Goal: Task Accomplishment & Management: Use online tool/utility

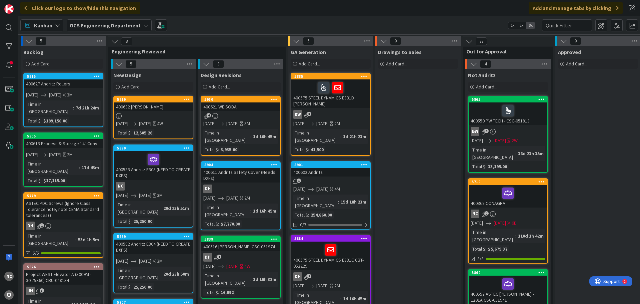
click at [176, 114] on div at bounding box center [153, 116] width 79 height 6
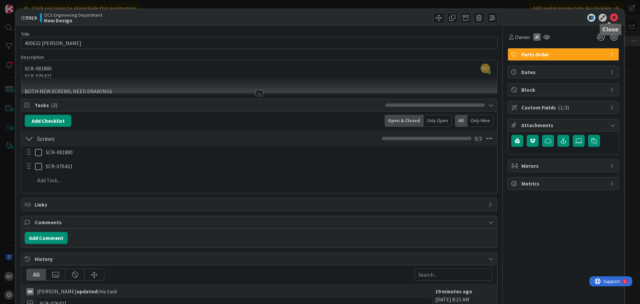
click at [611, 17] on icon at bounding box center [614, 18] width 8 height 8
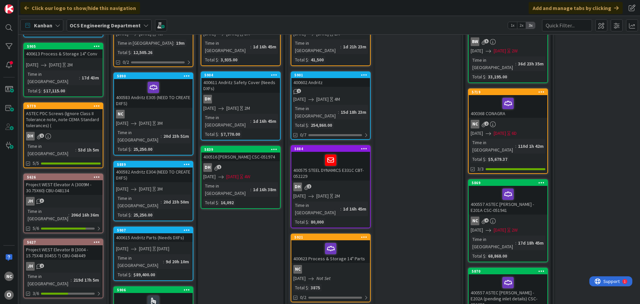
scroll to position [100, 0]
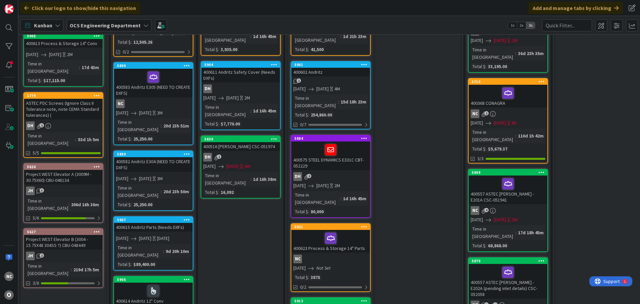
click at [173, 84] on div "400583 Andritz E305 (NEED TO CREATE DXFS)" at bounding box center [153, 83] width 79 height 29
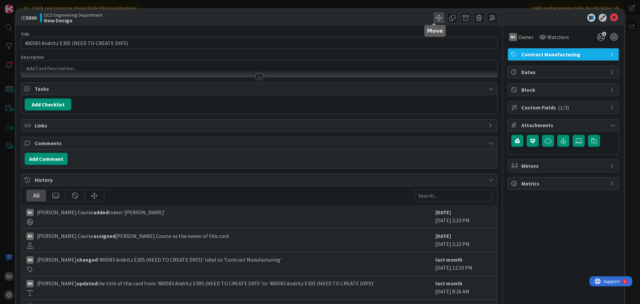
click at [436, 21] on span at bounding box center [439, 17] width 11 height 11
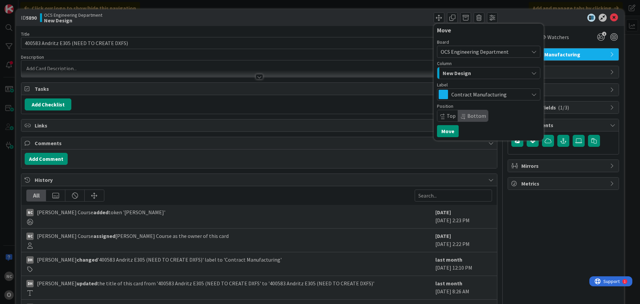
click at [468, 72] on div "New Design" at bounding box center [485, 73] width 88 height 11
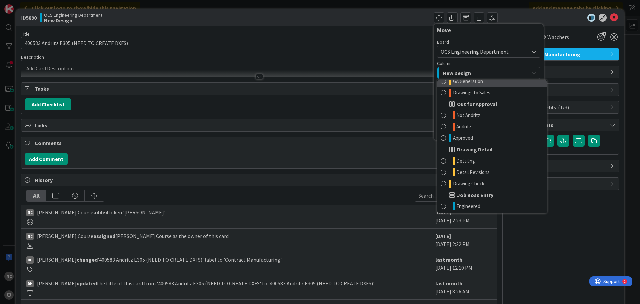
scroll to position [67, 0]
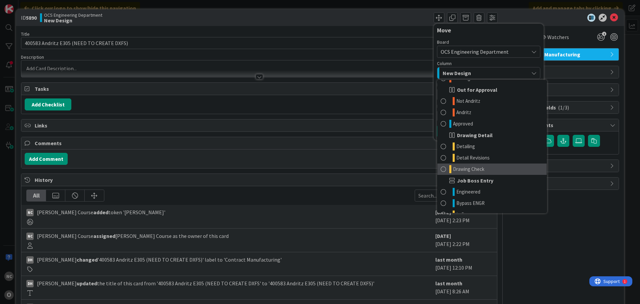
click at [470, 165] on span "Drawing Check" at bounding box center [468, 169] width 31 height 8
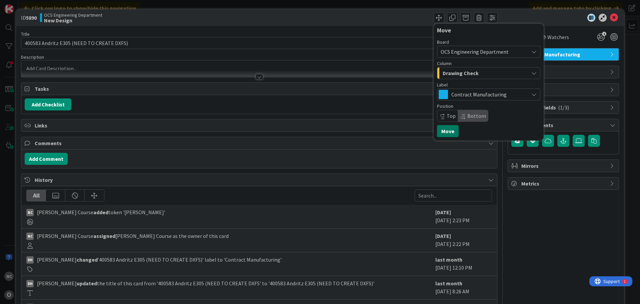
click at [440, 133] on button "Move" at bounding box center [448, 131] width 22 height 12
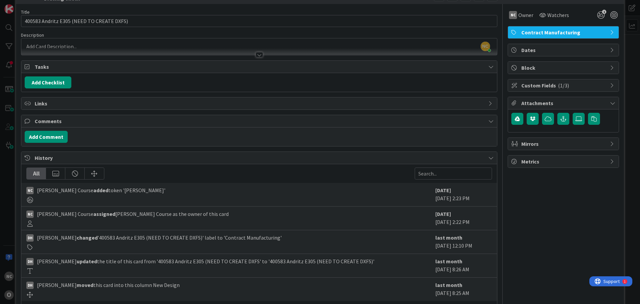
scroll to position [0, 0]
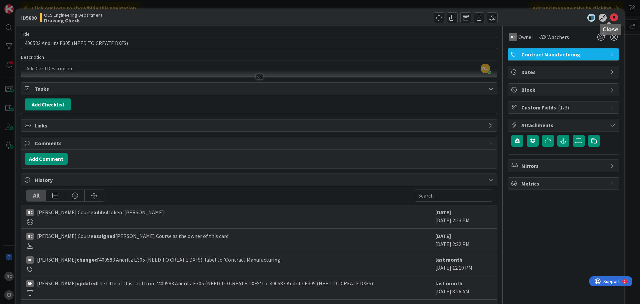
click at [610, 20] on icon at bounding box center [614, 18] width 8 height 8
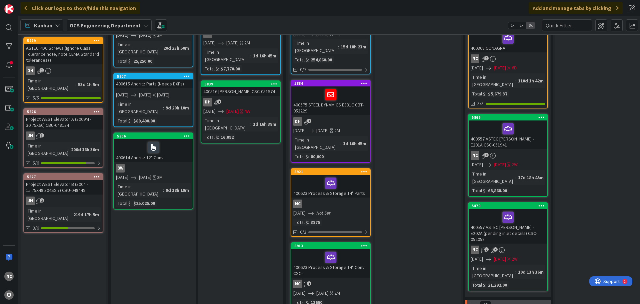
scroll to position [167, 0]
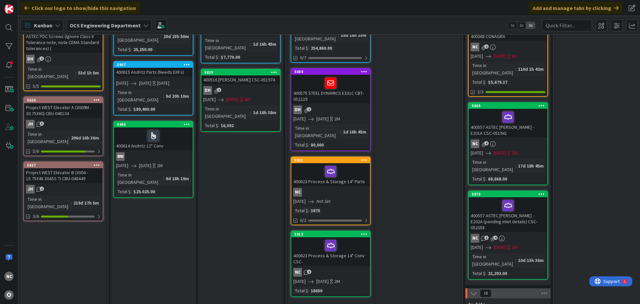
click at [363, 164] on div at bounding box center [330, 171] width 75 height 14
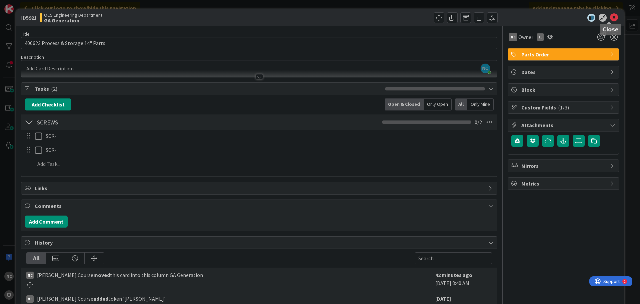
click at [610, 21] on icon at bounding box center [614, 18] width 8 height 8
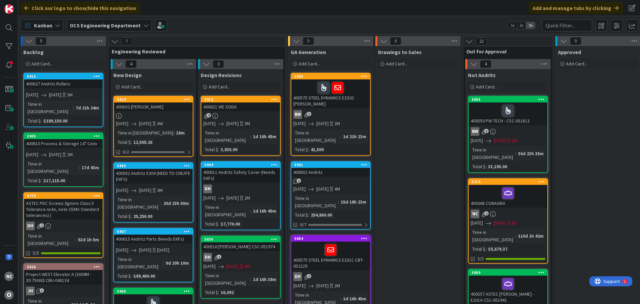
click at [180, 118] on div at bounding box center [153, 116] width 79 height 6
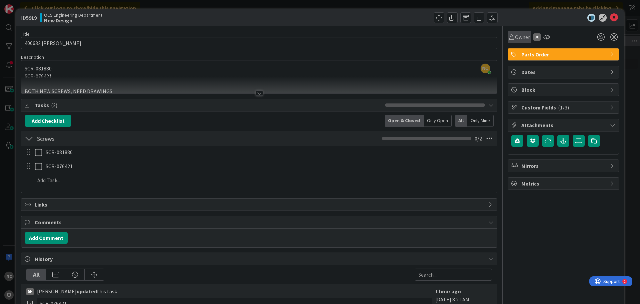
click at [519, 32] on div "Owner" at bounding box center [520, 37] width 24 height 12
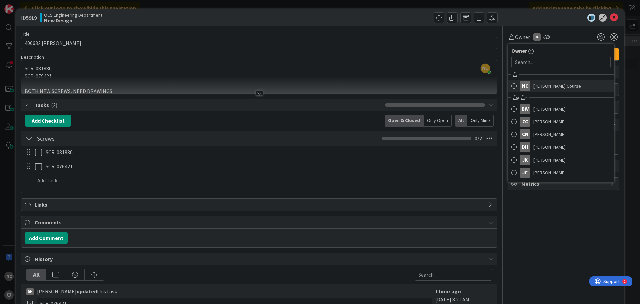
click at [524, 84] on div "NC" at bounding box center [525, 86] width 10 height 10
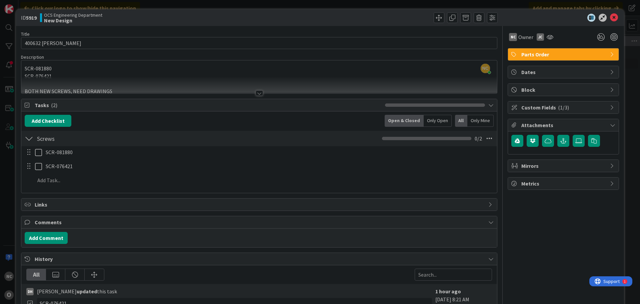
click at [256, 92] on div at bounding box center [259, 92] width 7 height 5
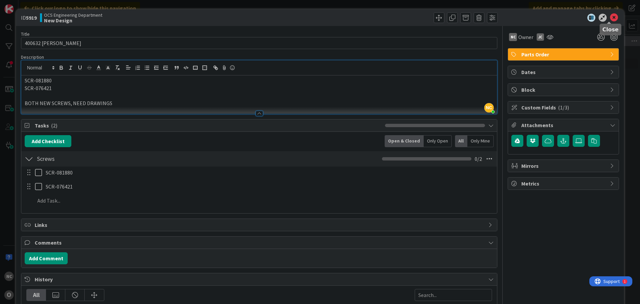
click at [610, 18] on icon at bounding box center [614, 18] width 8 height 8
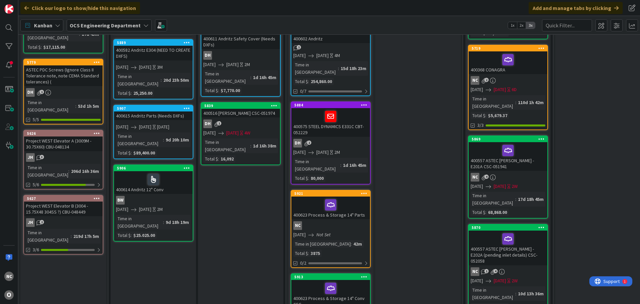
click at [358, 196] on div "400623 Process & Storage 14" Parts" at bounding box center [330, 207] width 79 height 23
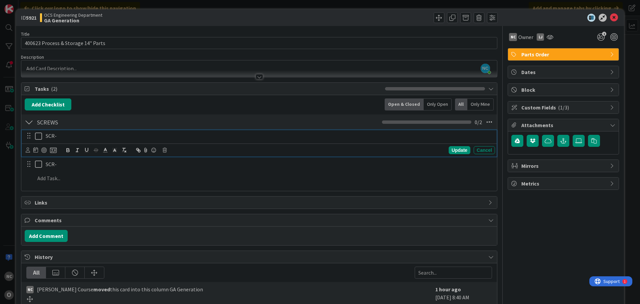
click at [77, 136] on p "SCR-" at bounding box center [269, 136] width 447 height 8
click at [449, 148] on div "Update" at bounding box center [460, 150] width 22 height 8
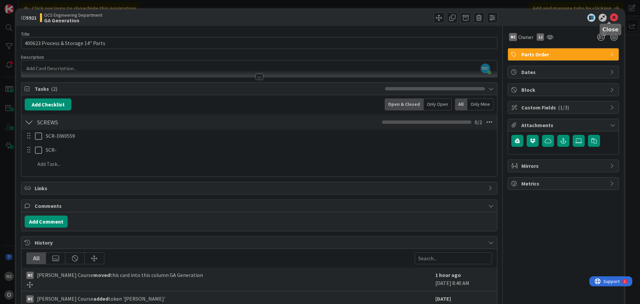
click at [610, 18] on icon at bounding box center [614, 18] width 8 height 8
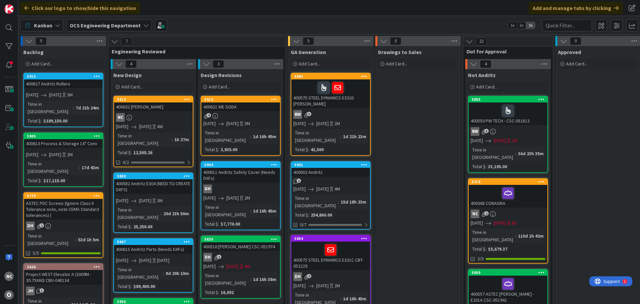
click at [154, 123] on link "5919 400632 ASTEC JEROME NC 09/03/2025 09/26/2025 4W Time in Column : 1h 27m To…" at bounding box center [153, 131] width 80 height 71
